Goal: Complete application form

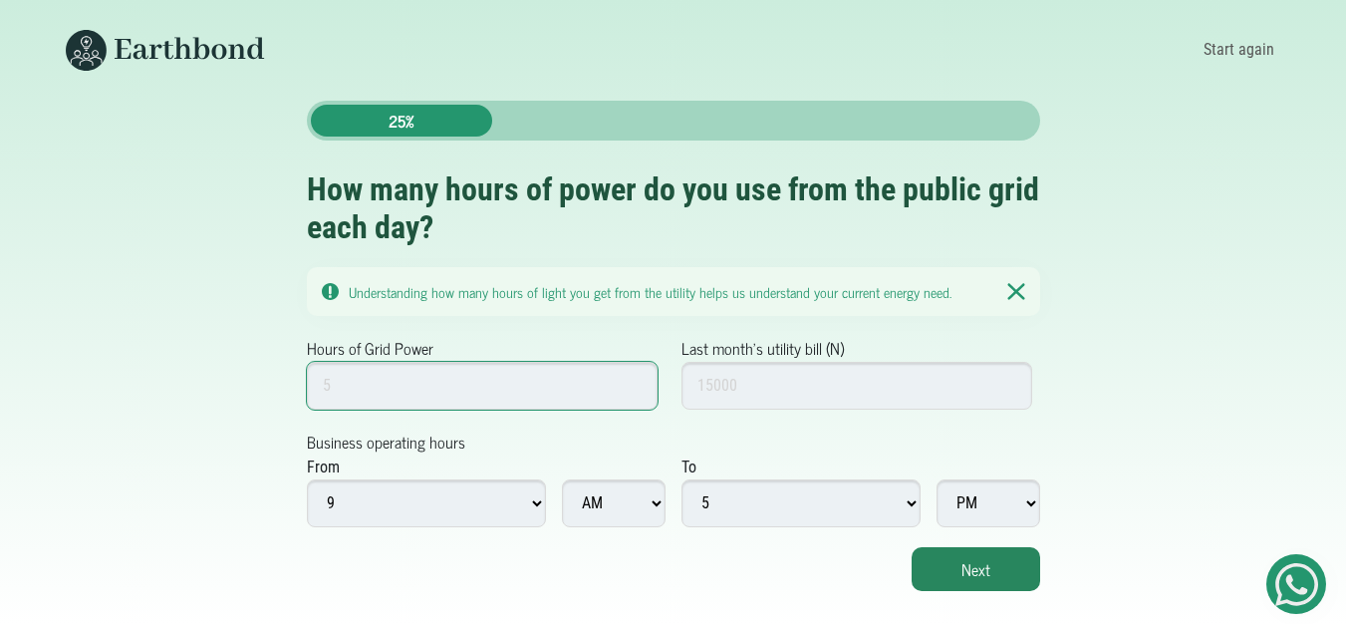
click at [410, 386] on input "Hours of Grid Power" at bounding box center [483, 386] width 352 height 48
type input "1"
click at [638, 388] on input "1" at bounding box center [483, 386] width 352 height 48
type input "24"
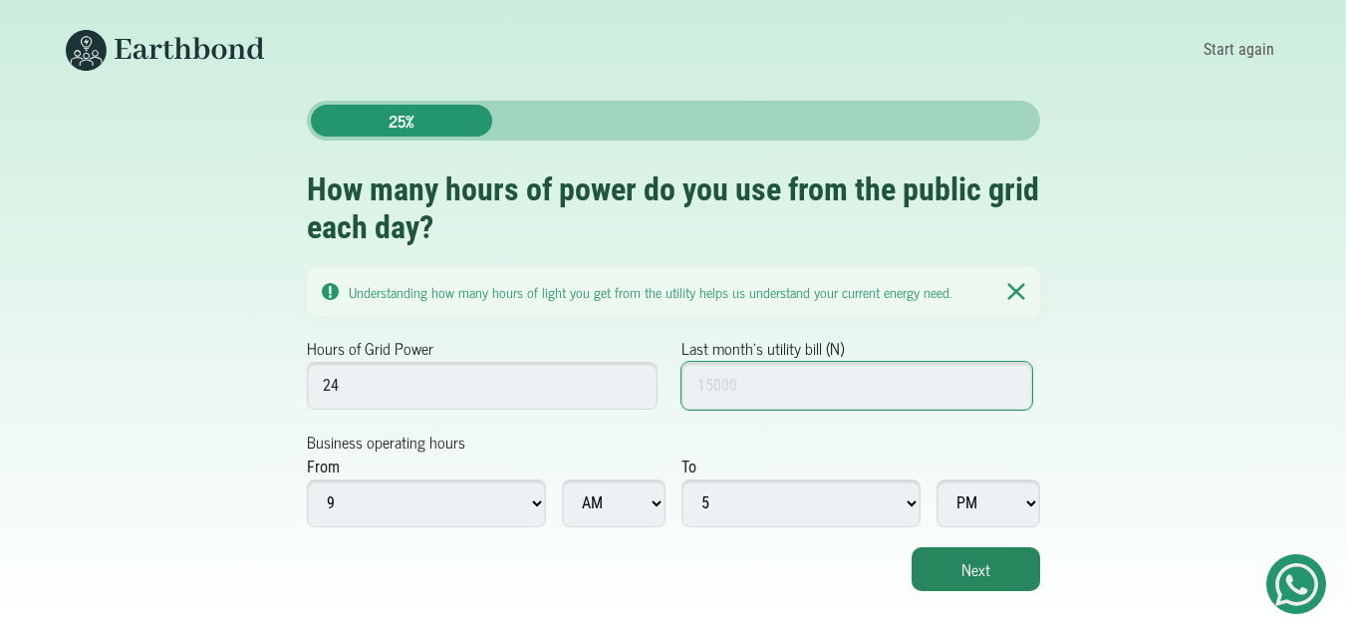
click at [748, 384] on input "Last month's utility bill (N)" at bounding box center [857, 386] width 352 height 48
type input "10000"
click at [537, 501] on select "1 2 3 4 5 6 7 8 9 10 11 12" at bounding box center [426, 503] width 239 height 48
click at [307, 479] on select "1 2 3 4 5 6 7 8 9 10 11 12" at bounding box center [426, 503] width 239 height 48
click at [913, 507] on select "1 2 3 4 5 6 7 8 9 10 11 12" at bounding box center [800, 503] width 239 height 48
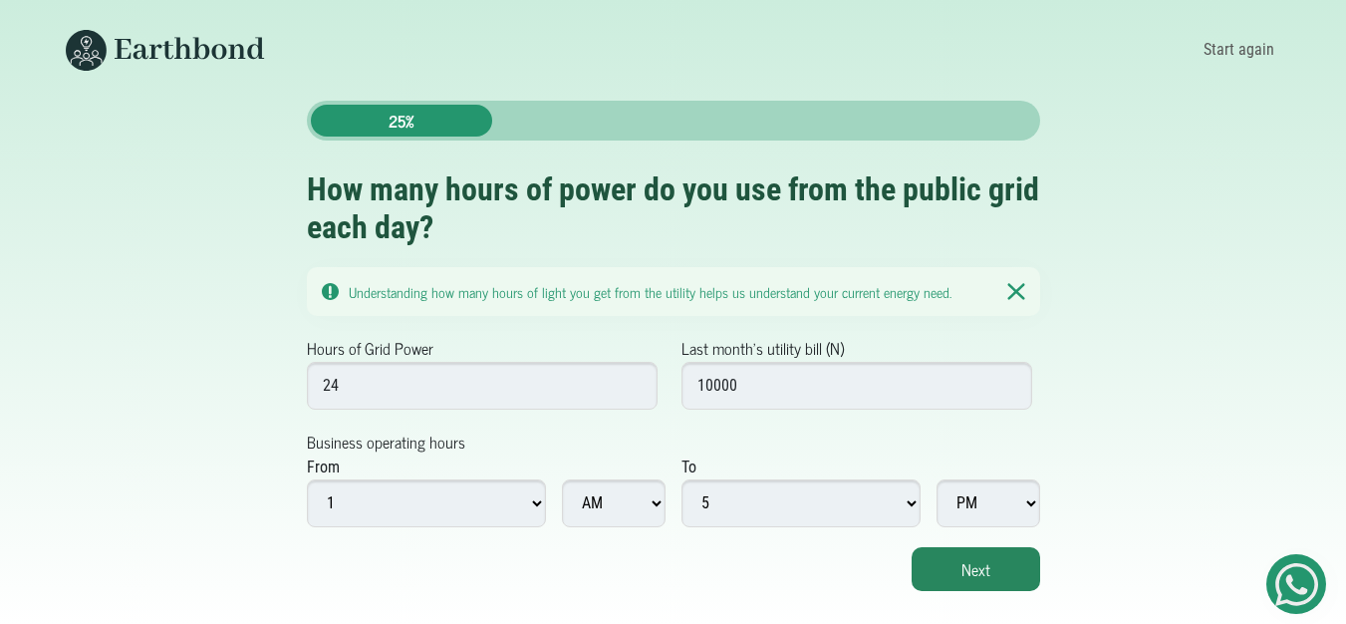
click at [533, 506] on select "1 2 3 4 5 6 7 8 9 10 11 12" at bounding box center [426, 503] width 239 height 48
select select "7"
click at [307, 479] on select "1 2 3 4 5 6 7 8 9 10 11 12" at bounding box center [426, 503] width 239 height 48
click at [911, 505] on select "1 2 3 4 5 6 7 8 9 10 11 12" at bounding box center [800, 503] width 239 height 48
select select "12"
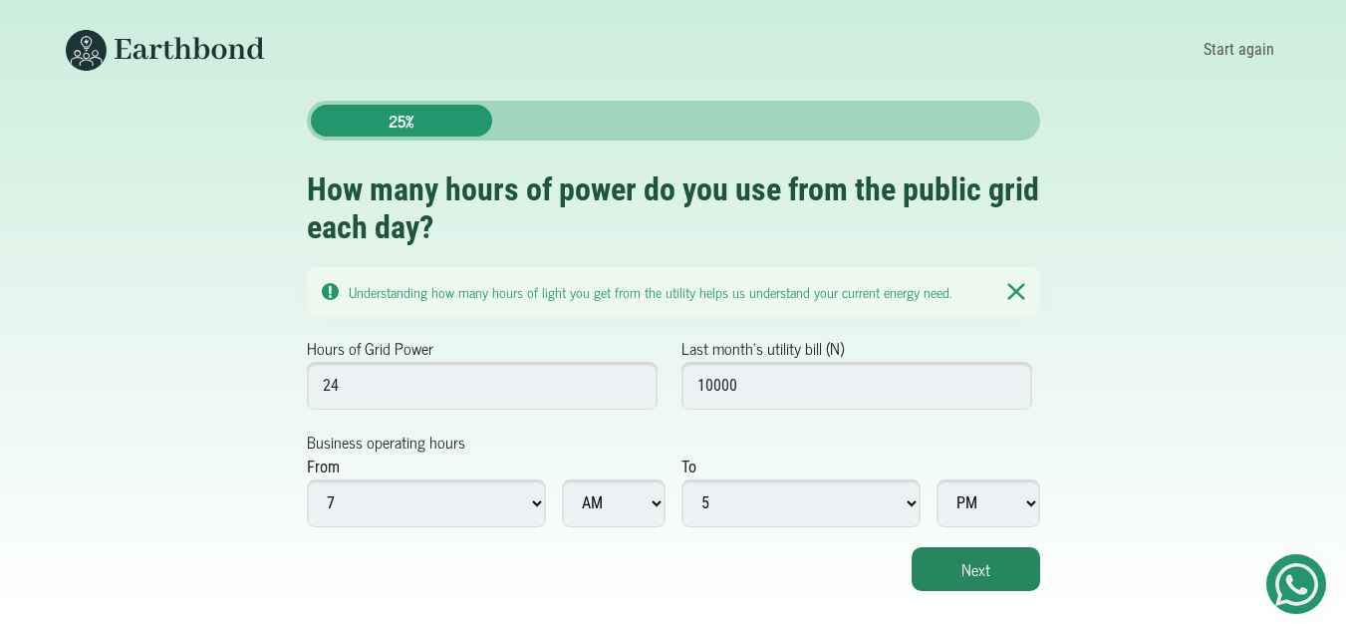
click at [681, 479] on select "1 2 3 4 5 6 7 8 9 10 11 12" at bounding box center [800, 503] width 239 height 48
click at [539, 500] on select "1 2 3 4 5 6 7 8 9 10 11 12" at bounding box center [426, 503] width 239 height 48
select select "1"
click at [307, 479] on select "1 2 3 4 5 6 7 8 9 10 11 12" at bounding box center [426, 503] width 239 height 48
click at [978, 574] on button "Next" at bounding box center [975, 569] width 128 height 44
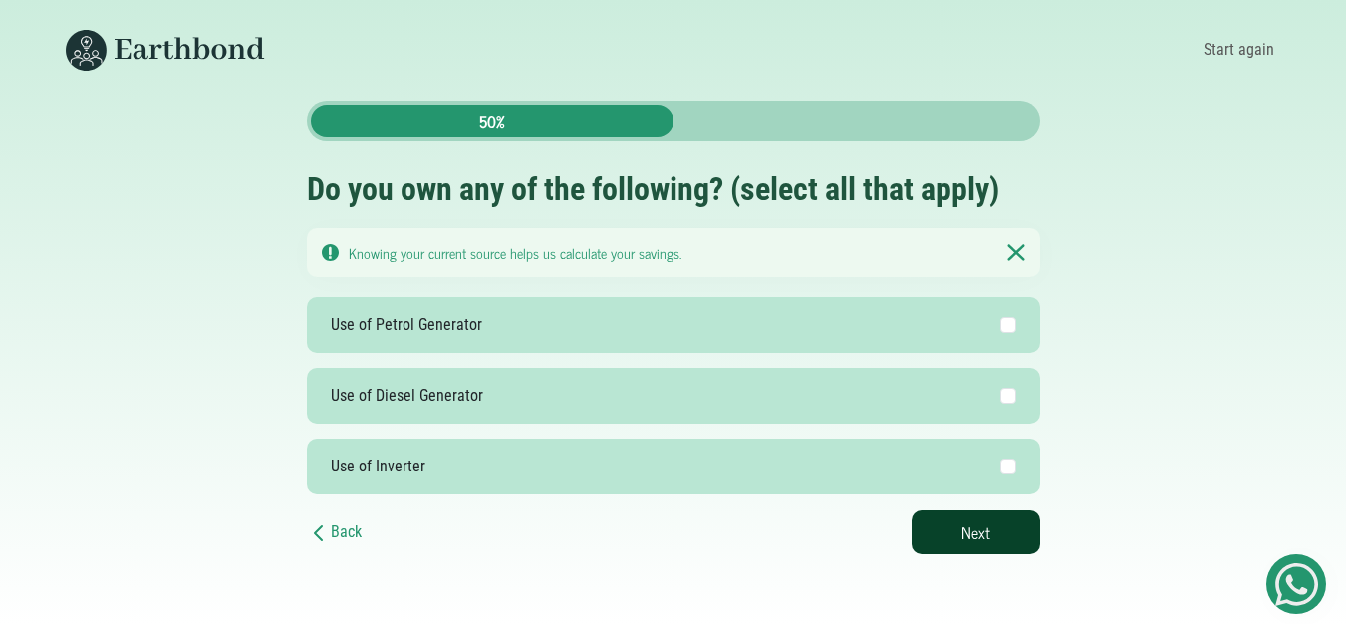
click at [972, 526] on button "Next" at bounding box center [975, 532] width 128 height 44
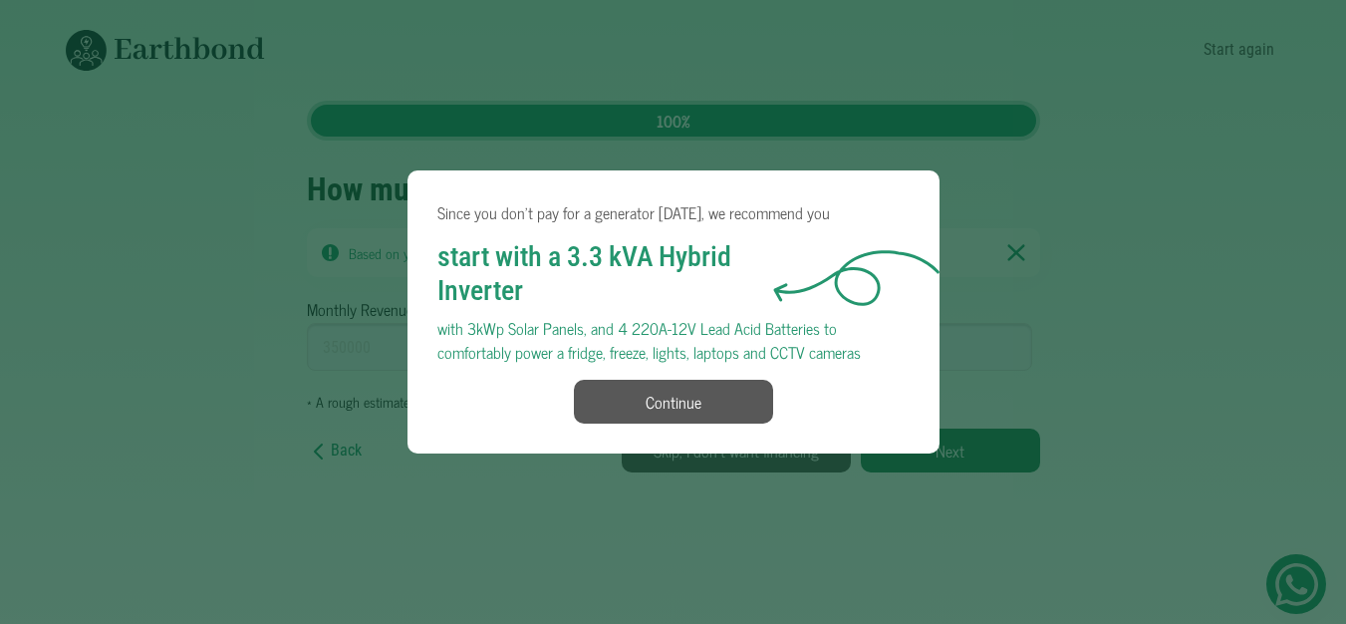
click at [689, 402] on button "Continue" at bounding box center [673, 401] width 199 height 44
